Goal: Find specific page/section: Find specific page/section

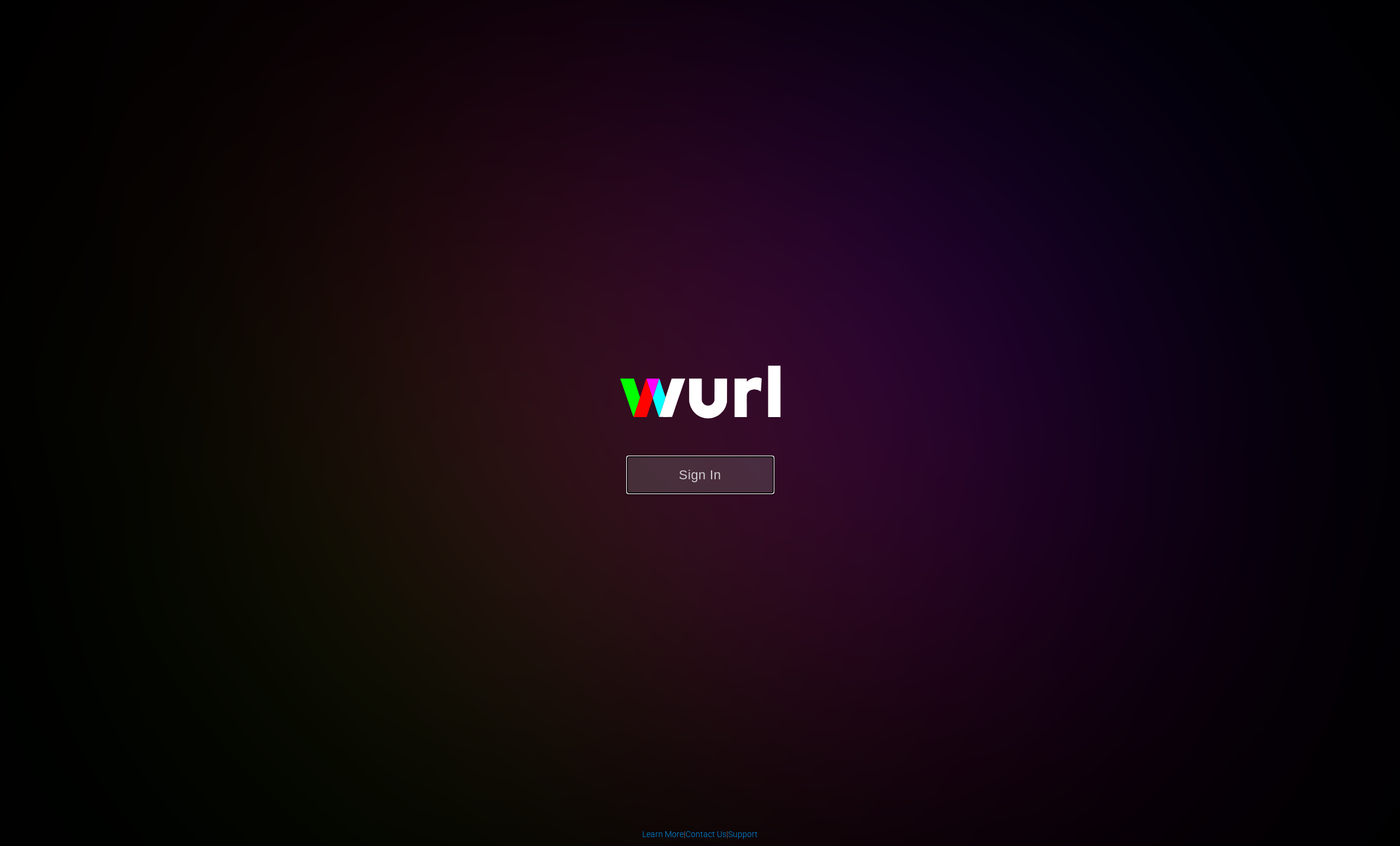
click at [682, 482] on button "Sign In" at bounding box center [700, 474] width 148 height 39
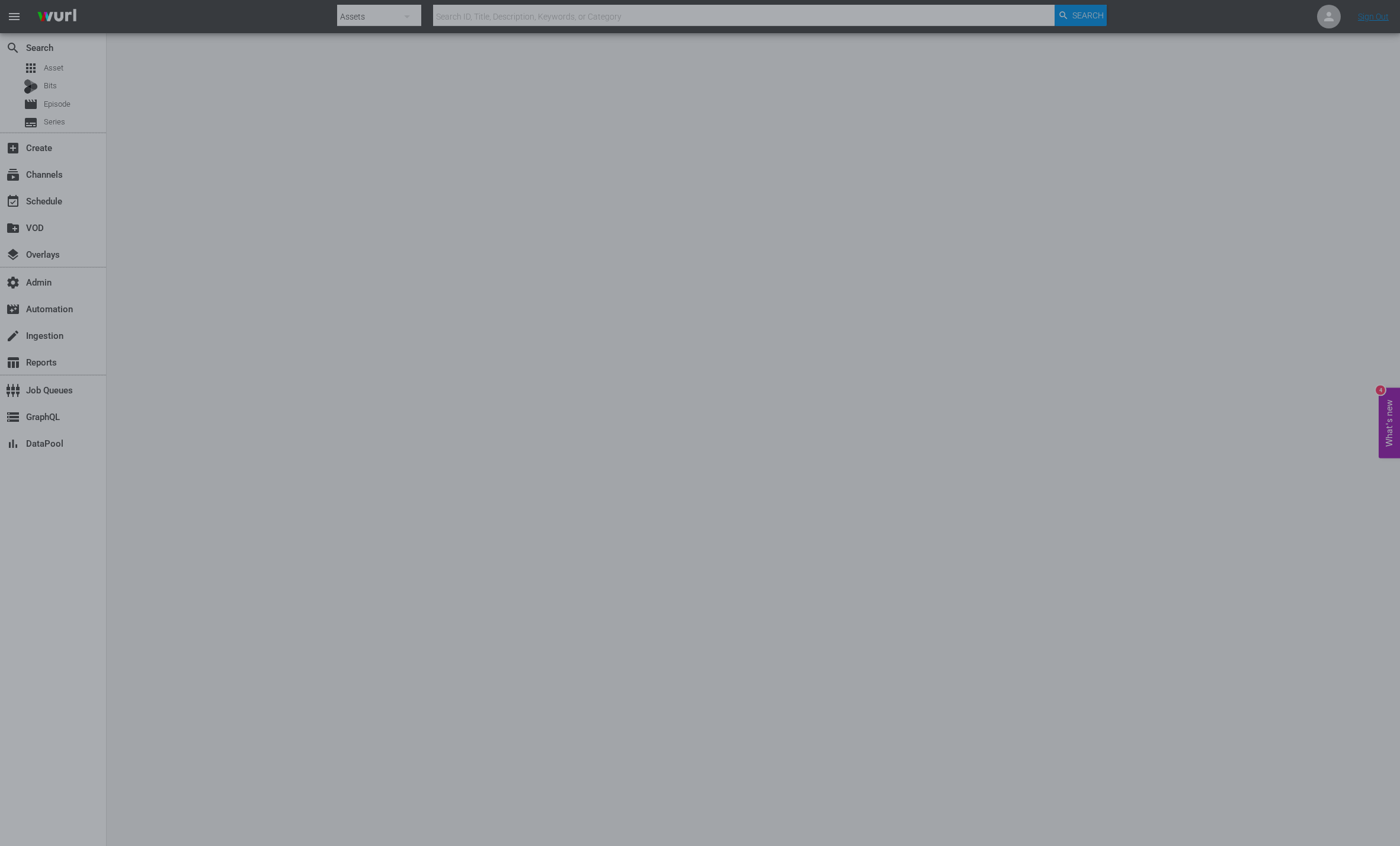
click at [585, 227] on div at bounding box center [700, 423] width 1400 height 846
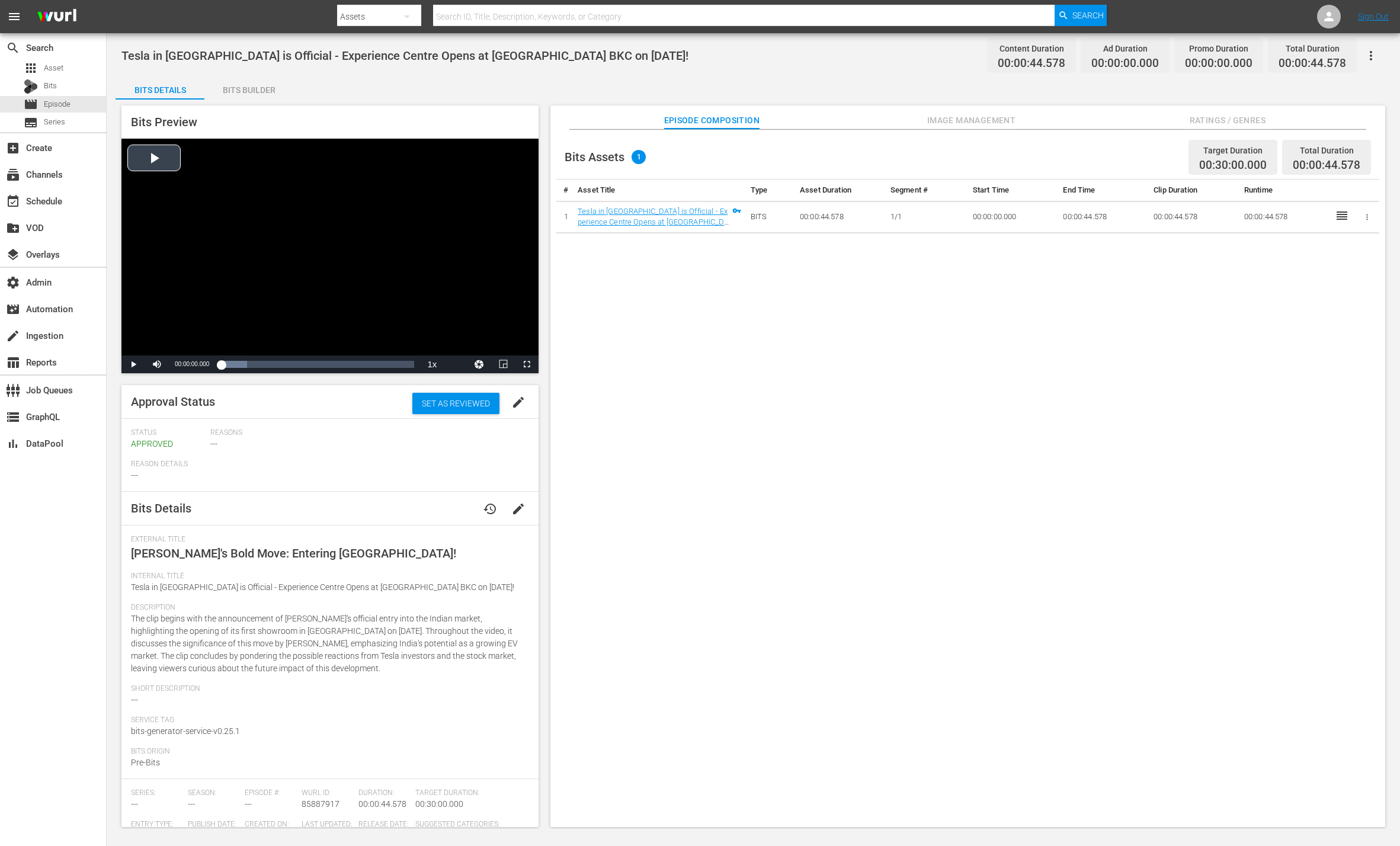
click at [151, 157] on div "Video Player" at bounding box center [329, 247] width 417 height 217
click at [133, 364] on span "Video Player" at bounding box center [133, 364] width 0 height 0
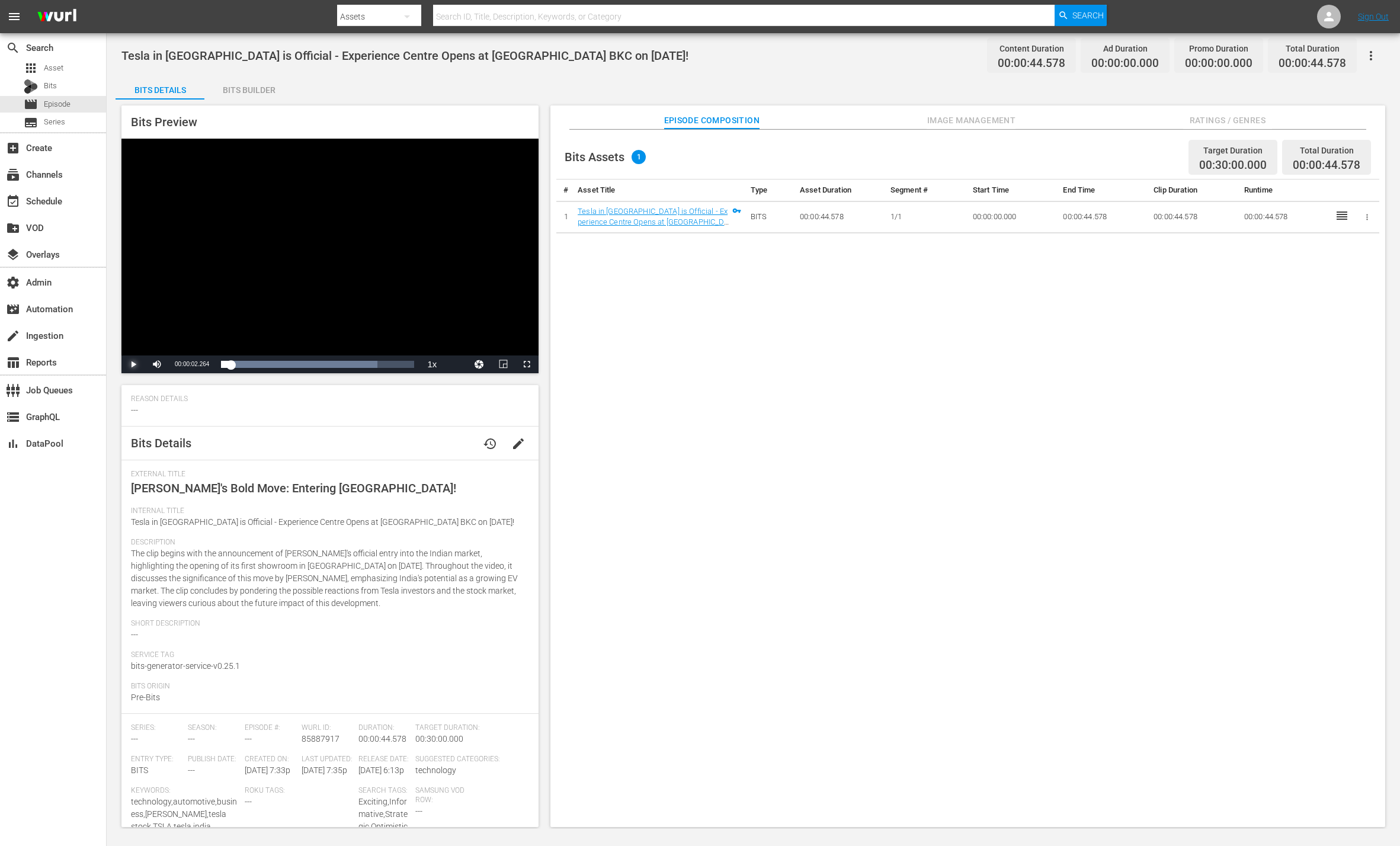
scroll to position [68, 0]
click at [312, 736] on span "85887917" at bounding box center [321, 736] width 38 height 10
copy span "85887917"
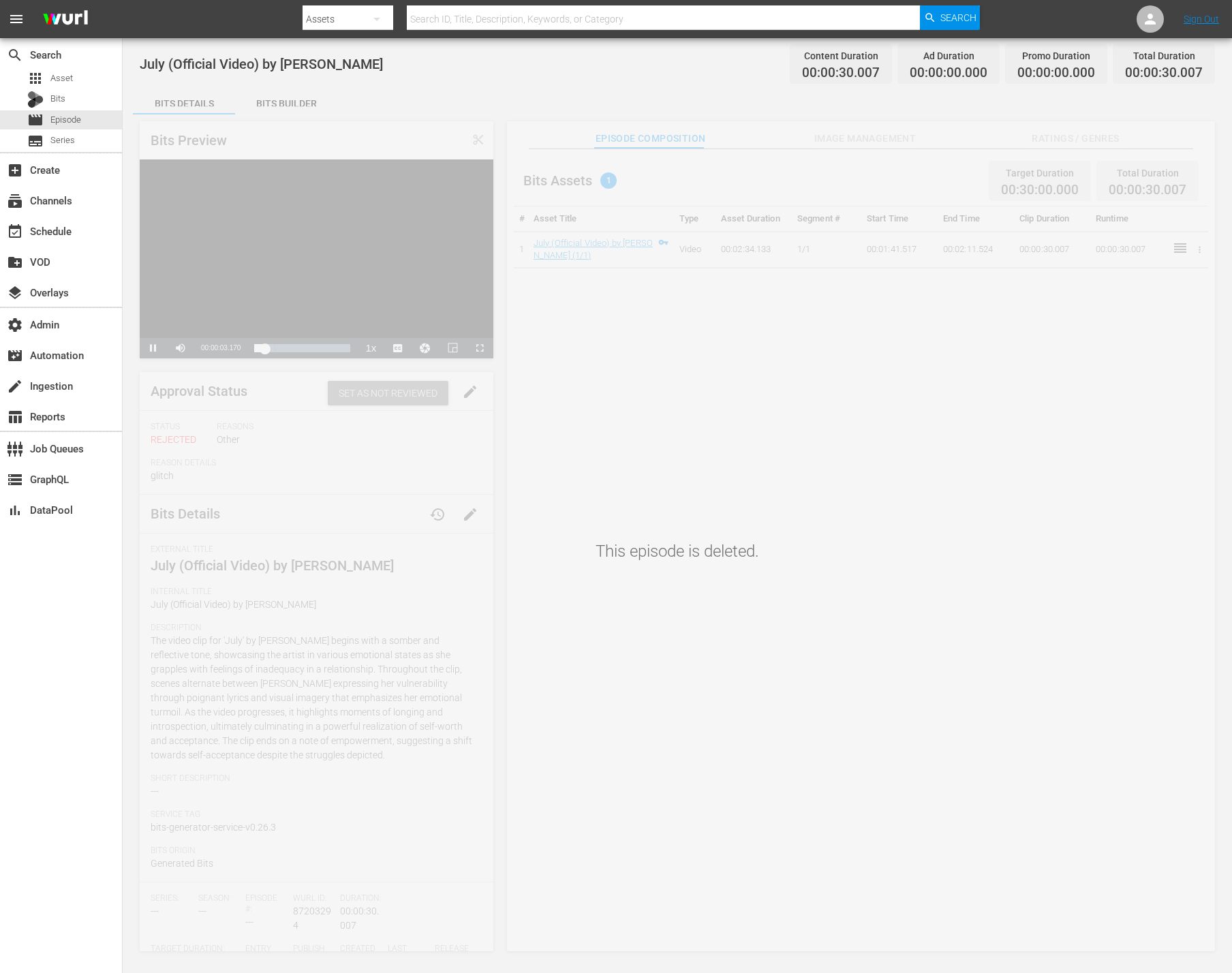
scroll to position [6, 0]
